Goal: Information Seeking & Learning: Learn about a topic

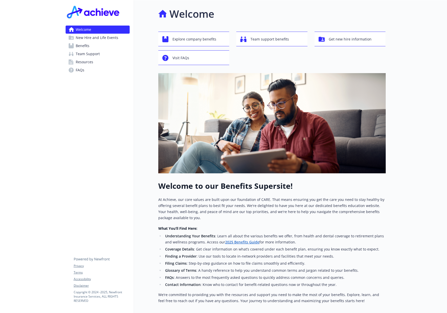
click at [85, 45] on span "Benefits" at bounding box center [83, 46] width 14 height 8
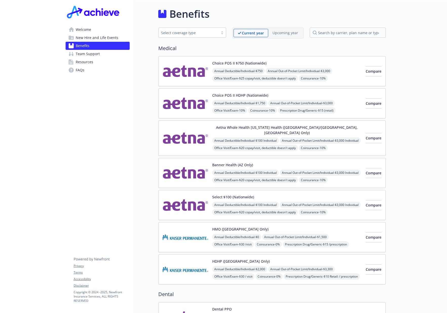
click at [99, 31] on link "Welcome" at bounding box center [98, 30] width 64 height 8
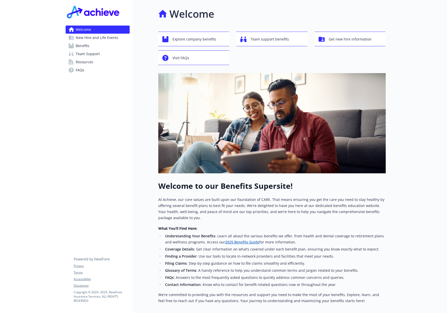
click at [110, 38] on span "New Hire and Life Events" at bounding box center [97, 38] width 43 height 8
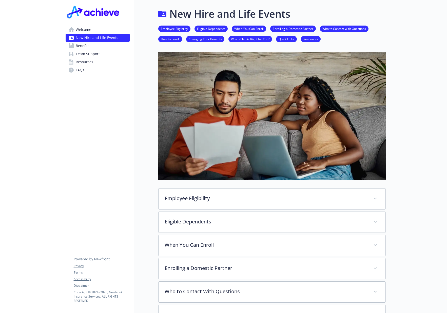
click at [91, 47] on link "Benefits" at bounding box center [98, 46] width 64 height 8
